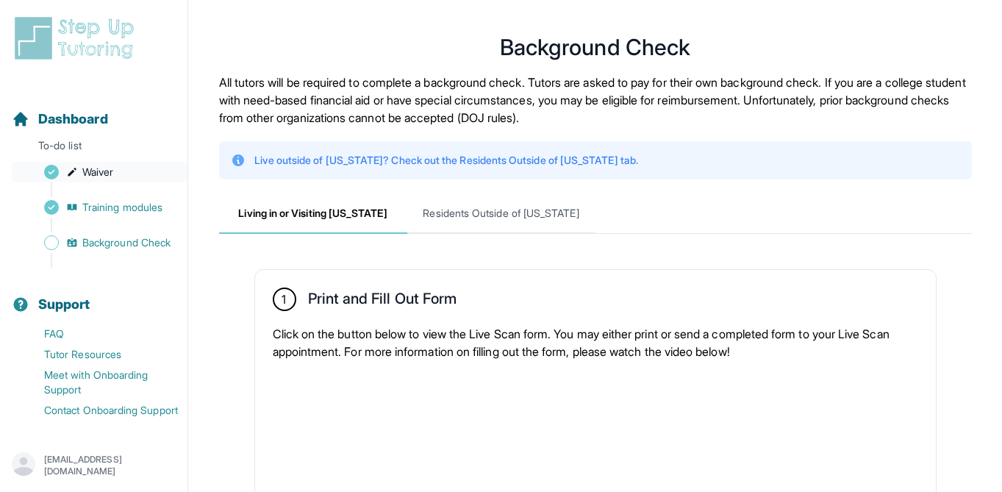
scroll to position [777, 0]
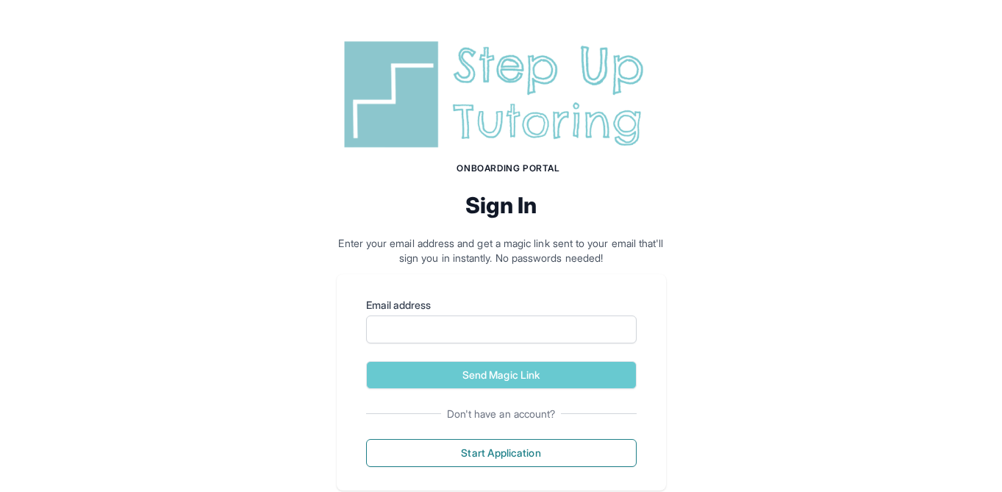
drag, startPoint x: 446, startPoint y: 371, endPoint x: 267, endPoint y: 324, distance: 185.4
click at [267, 324] on div "Onboarding Portal Sign In Enter your email address and get a magic link sent to…" at bounding box center [501, 263] width 1002 height 526
click at [408, 337] on input "Email address" at bounding box center [501, 329] width 271 height 28
click at [262, 370] on div "Onboarding Portal Sign In Enter your email address and get a magic link sent to…" at bounding box center [501, 263] width 1002 height 526
